Goal: Information Seeking & Learning: Learn about a topic

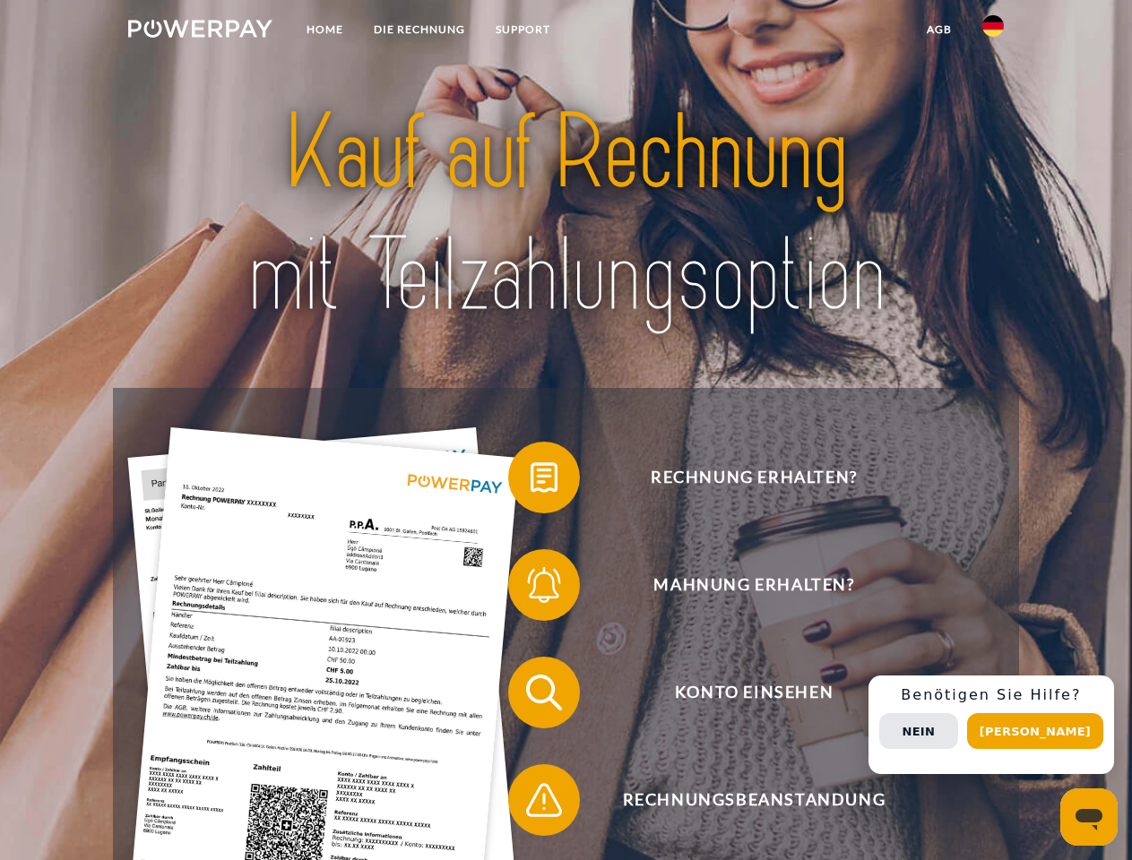
click at [200, 31] on img at bounding box center [200, 29] width 144 height 18
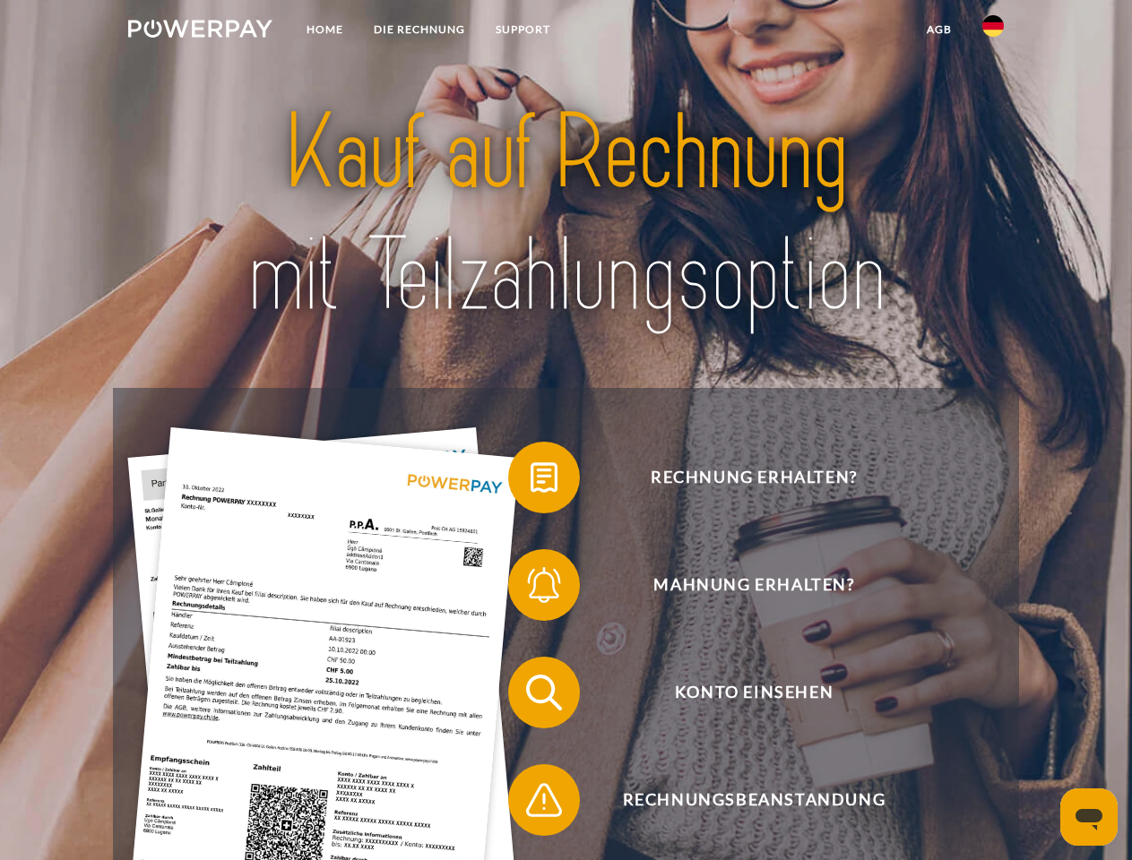
click at [993, 31] on img at bounding box center [993, 26] width 22 height 22
click at [938, 30] on link "agb" at bounding box center [939, 29] width 56 height 32
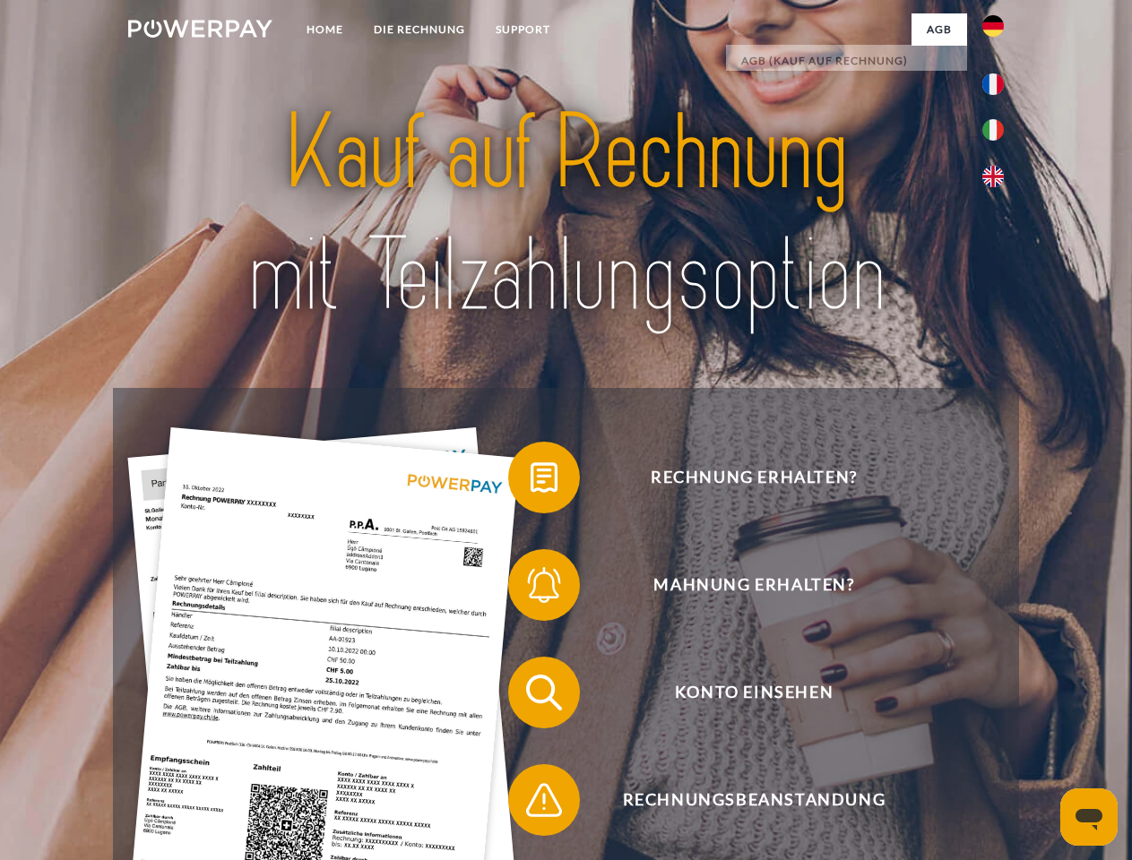
click at [530, 481] on span at bounding box center [517, 478] width 90 height 90
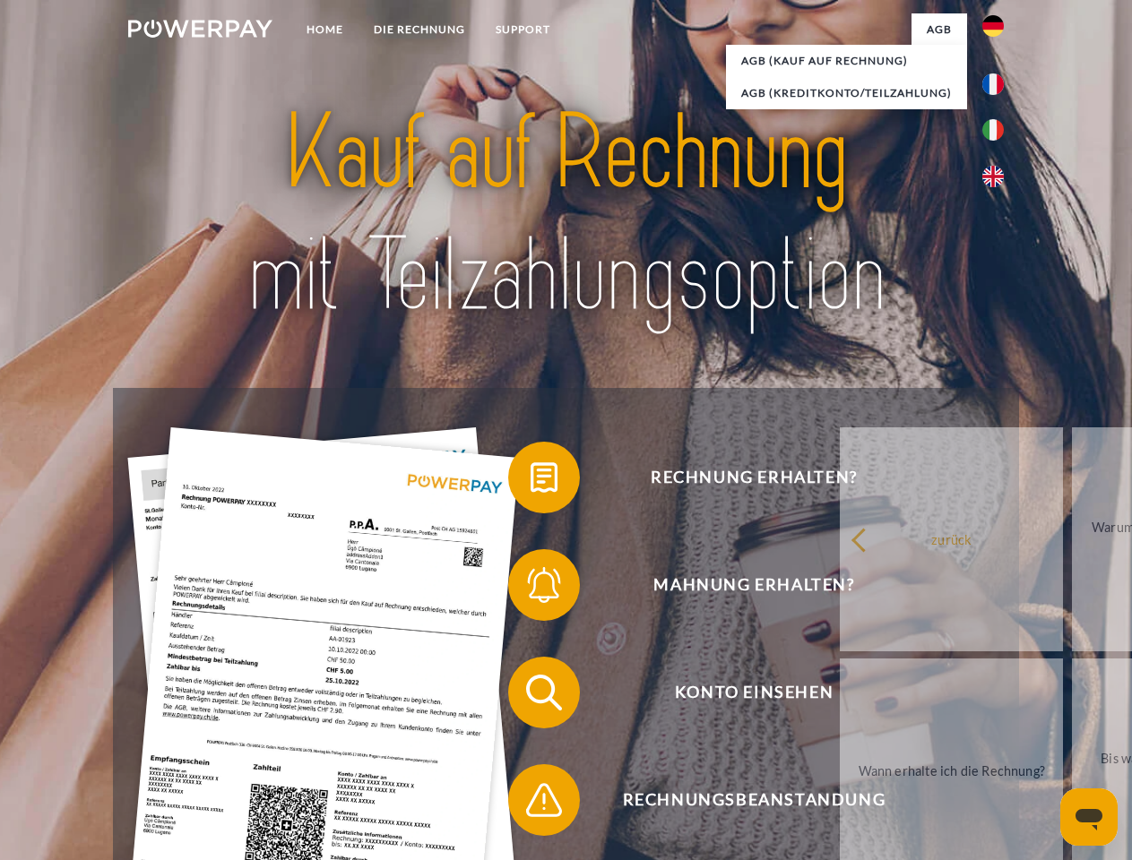
click at [530, 589] on span at bounding box center [517, 585] width 90 height 90
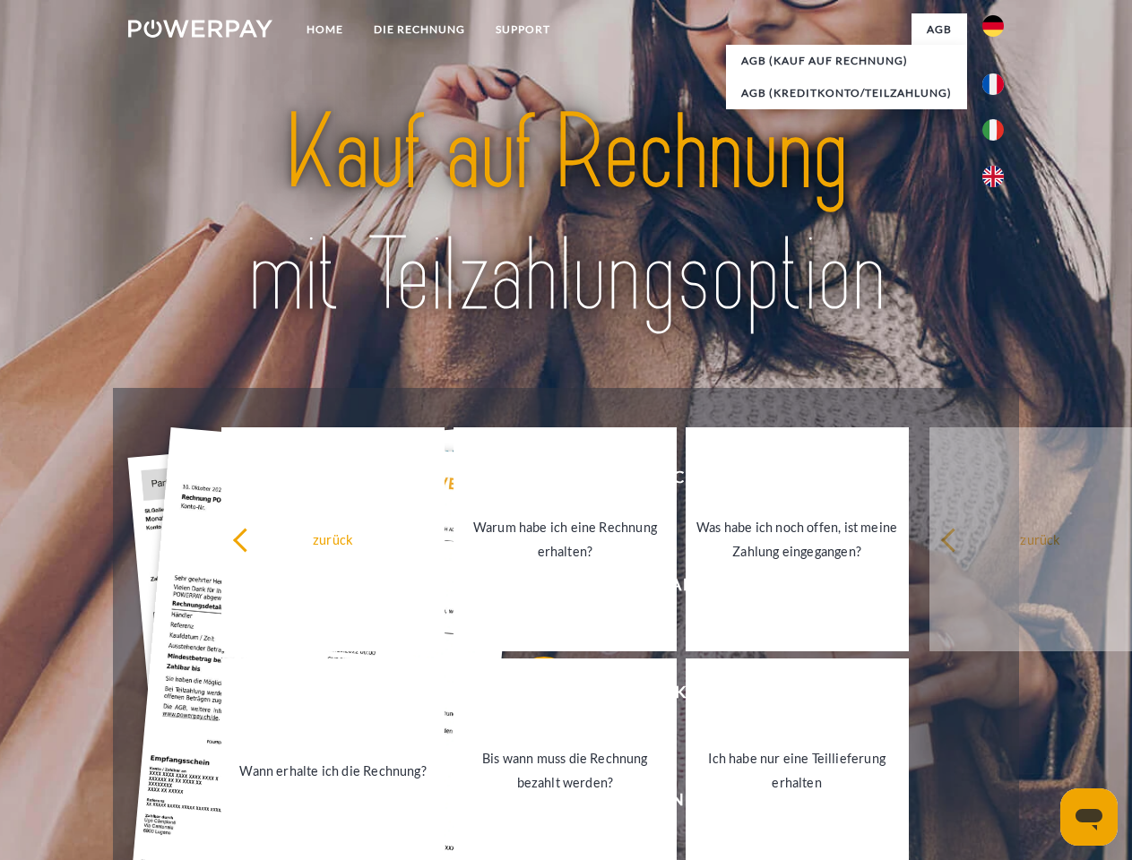
click at [530, 696] on link "Bis wann muss die Rechnung bezahlt werden?" at bounding box center [564, 771] width 223 height 224
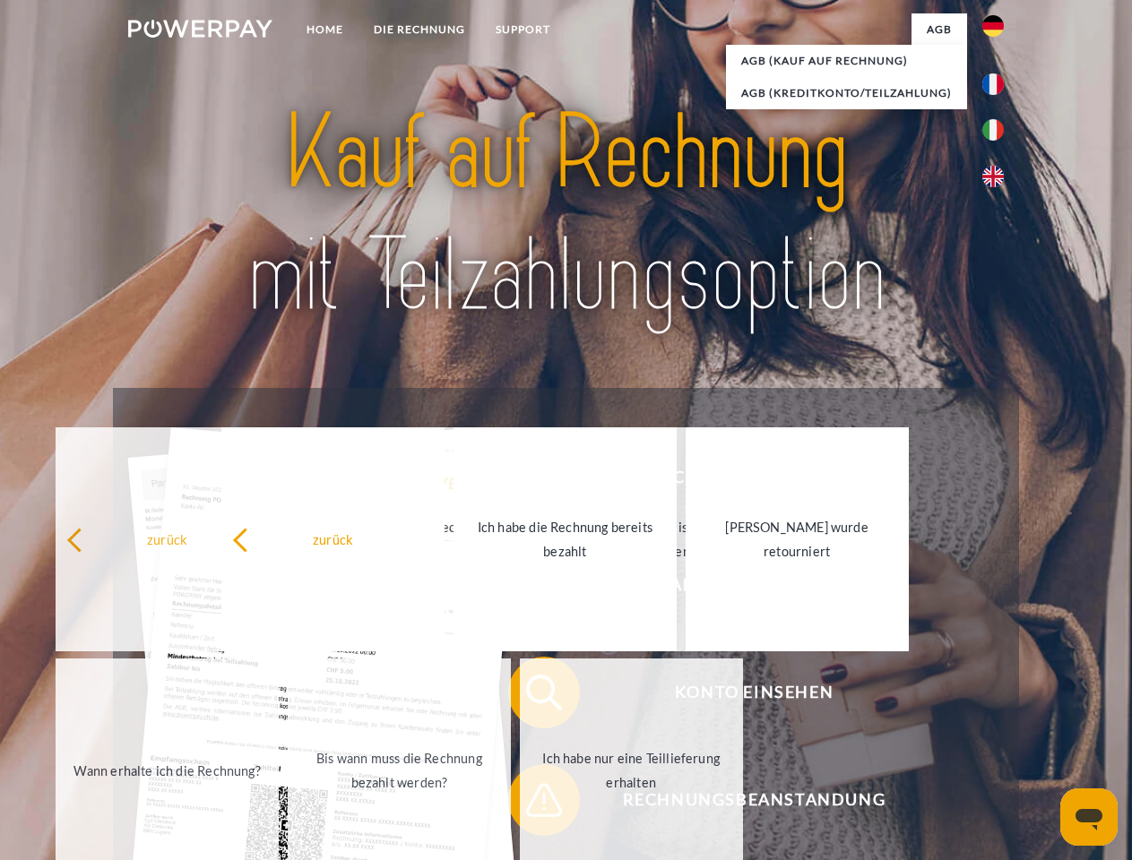
click at [530, 804] on link "Ich habe nur eine Teillieferung erhalten" at bounding box center [631, 771] width 223 height 224
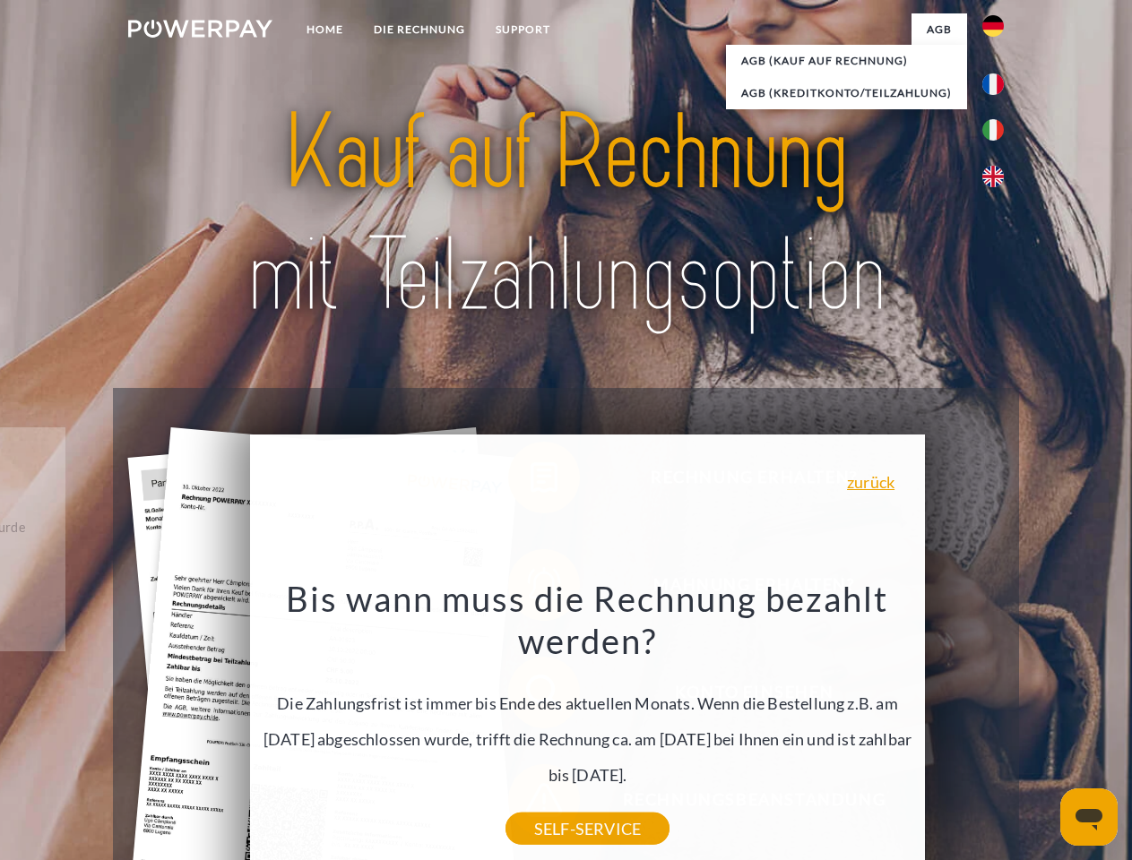
click at [997, 725] on div "Rechnung erhalten? Mahnung erhalten? Konto einsehen" at bounding box center [565, 746] width 905 height 717
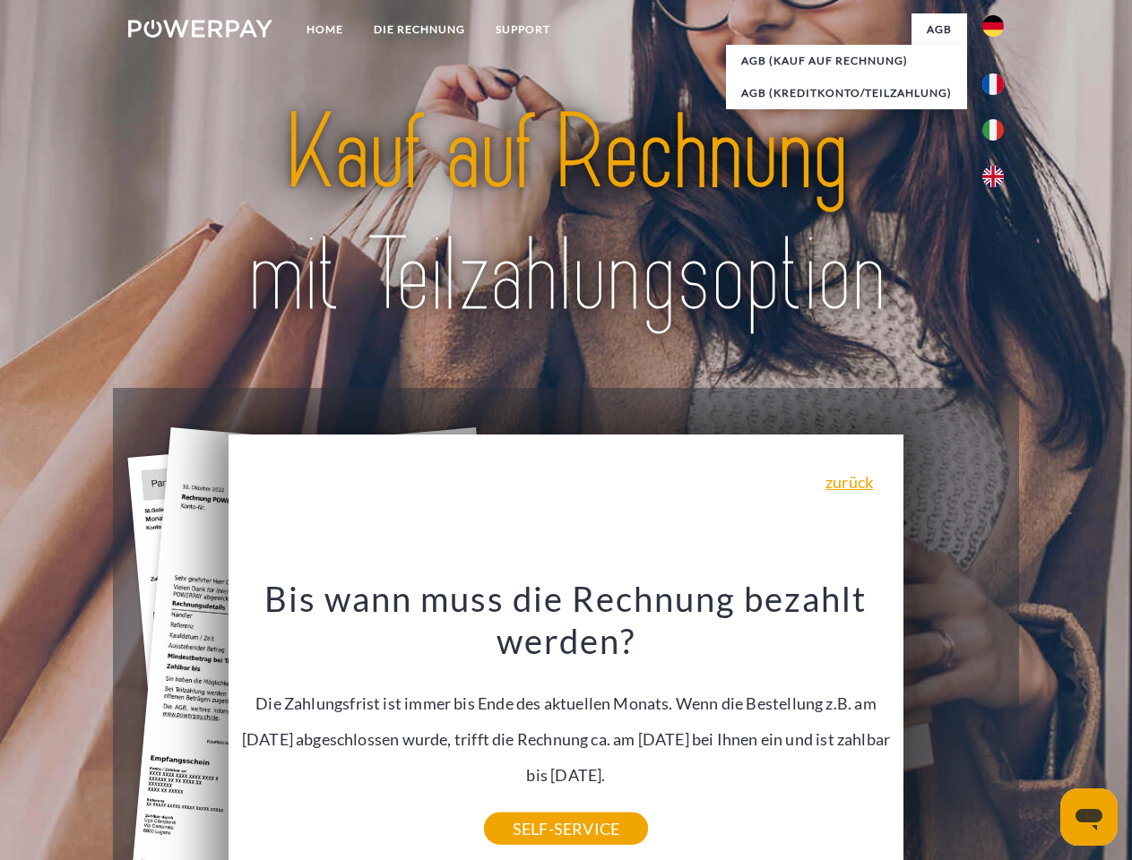
click at [953, 728] on span "Konto einsehen" at bounding box center [753, 693] width 439 height 72
click at [1041, 731] on header "Home DIE RECHNUNG SUPPORT" at bounding box center [566, 618] width 1132 height 1237
